Goal: Task Accomplishment & Management: Use online tool/utility

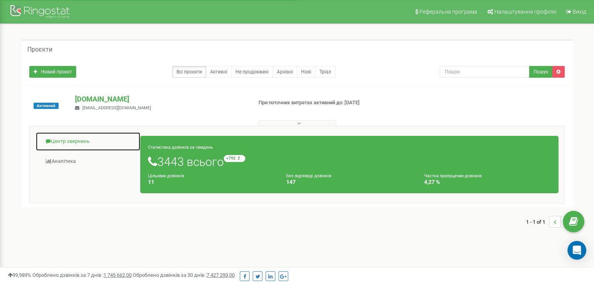
click at [70, 141] on link "Центр звернень" at bounding box center [88, 141] width 105 height 19
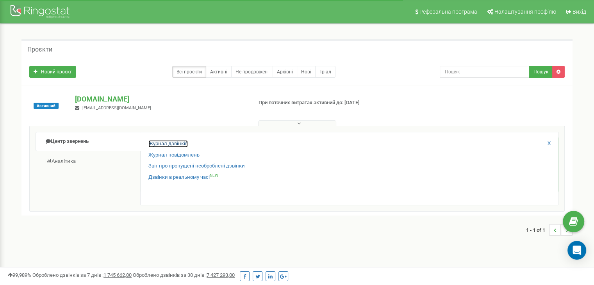
click at [152, 143] on link "Журнал дзвінків" at bounding box center [167, 143] width 39 height 7
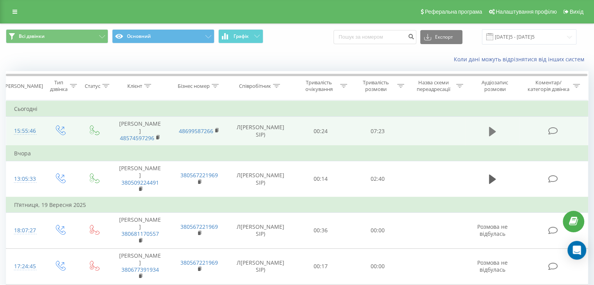
click at [493, 126] on icon at bounding box center [492, 130] width 7 height 9
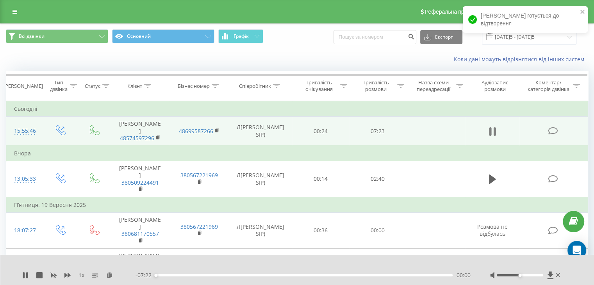
click at [492, 132] on icon at bounding box center [492, 131] width 7 height 11
click at [108, 275] on icon at bounding box center [109, 274] width 7 height 5
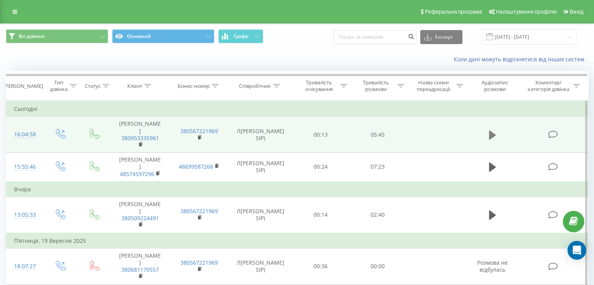
click at [495, 141] on icon at bounding box center [492, 135] width 7 height 11
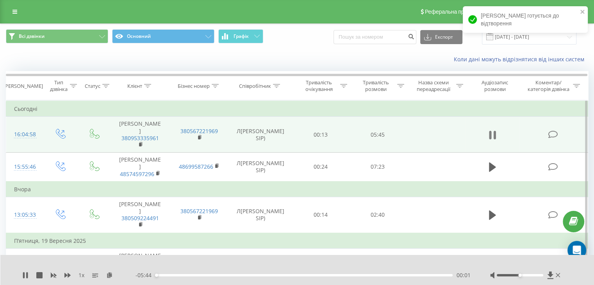
click at [493, 136] on icon at bounding box center [492, 135] width 7 height 11
click at [110, 275] on icon at bounding box center [109, 274] width 7 height 5
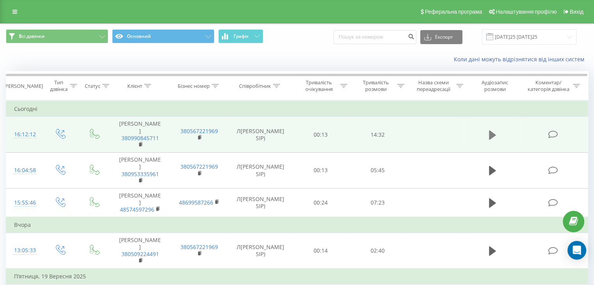
click at [496, 135] on button at bounding box center [492, 135] width 12 height 12
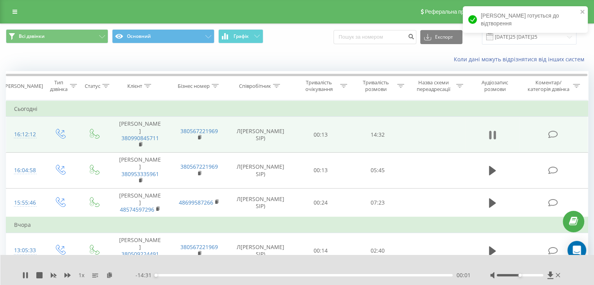
click at [491, 136] on icon at bounding box center [490, 135] width 2 height 9
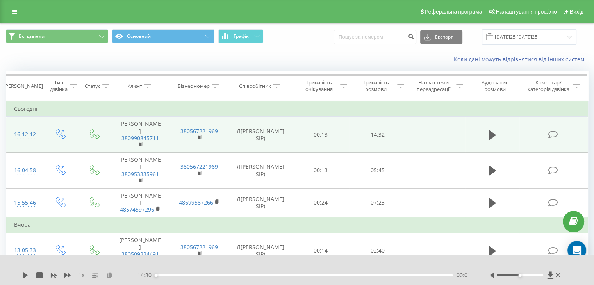
click at [110, 276] on icon at bounding box center [109, 274] width 7 height 5
